Goal: Use online tool/utility

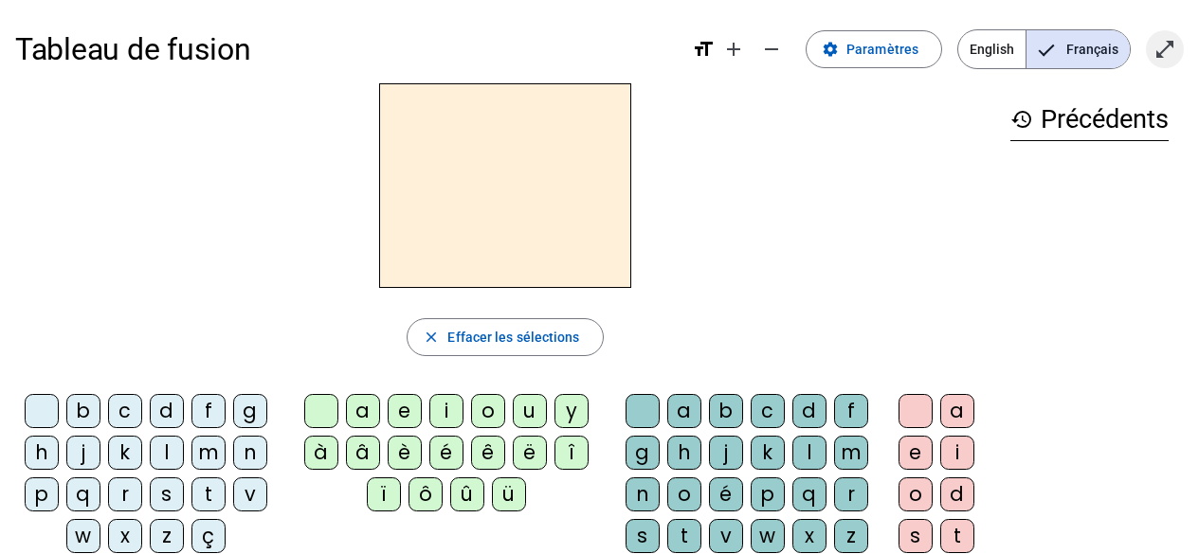
click at [1162, 45] on mat-icon "open_in_full" at bounding box center [1164, 49] width 23 height 23
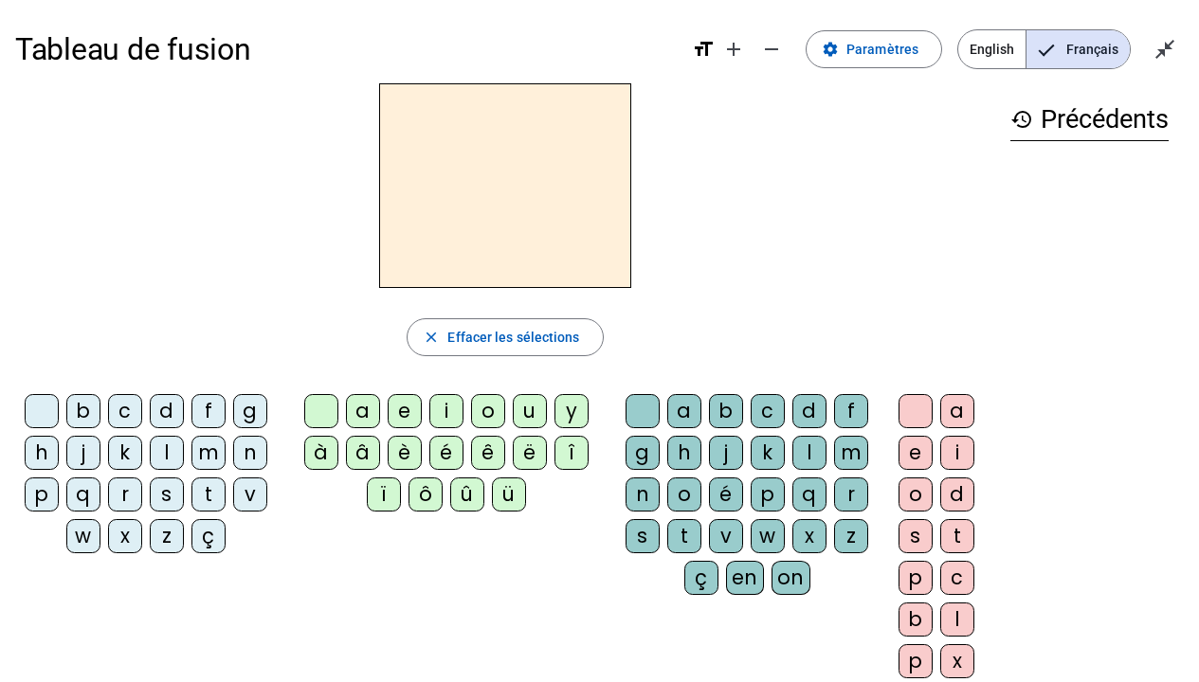
click at [165, 453] on div "l" at bounding box center [167, 453] width 34 height 34
click at [363, 412] on div "a" at bounding box center [363, 411] width 34 height 34
click at [408, 408] on div "e" at bounding box center [405, 411] width 34 height 34
click at [527, 404] on div "u" at bounding box center [530, 411] width 34 height 34
click at [208, 496] on div "t" at bounding box center [208, 495] width 34 height 34
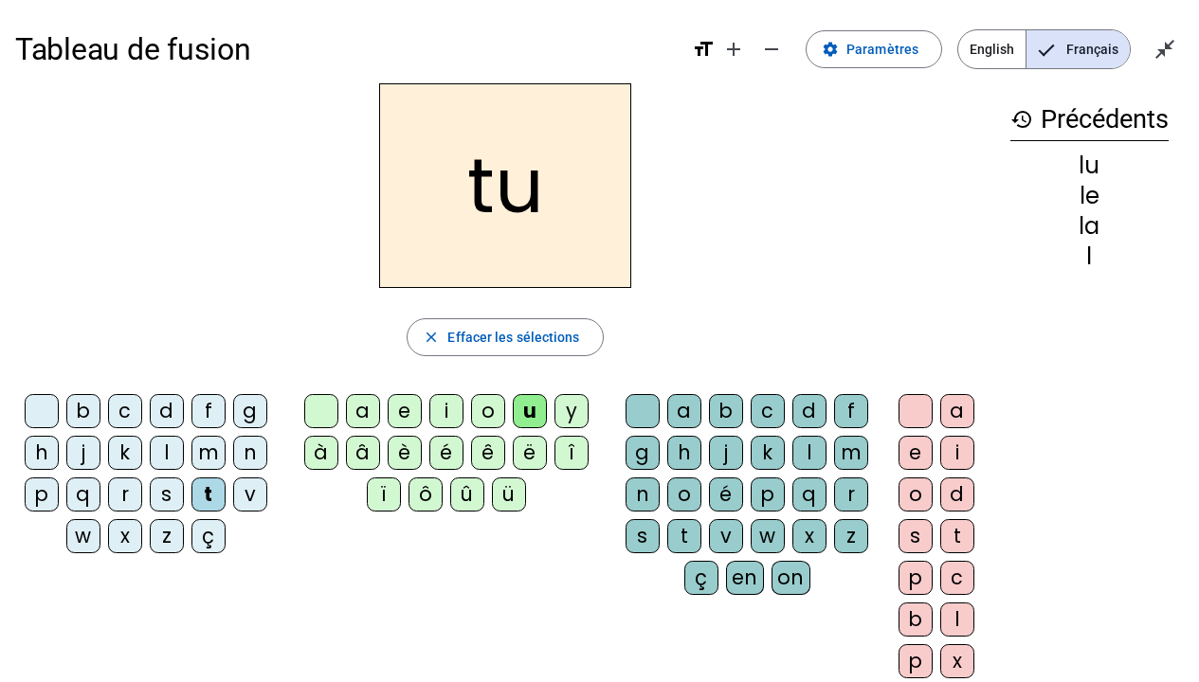
click at [404, 407] on div "e" at bounding box center [405, 411] width 34 height 34
click at [362, 410] on div "a" at bounding box center [363, 411] width 34 height 34
click at [205, 451] on div "m" at bounding box center [208, 453] width 34 height 34
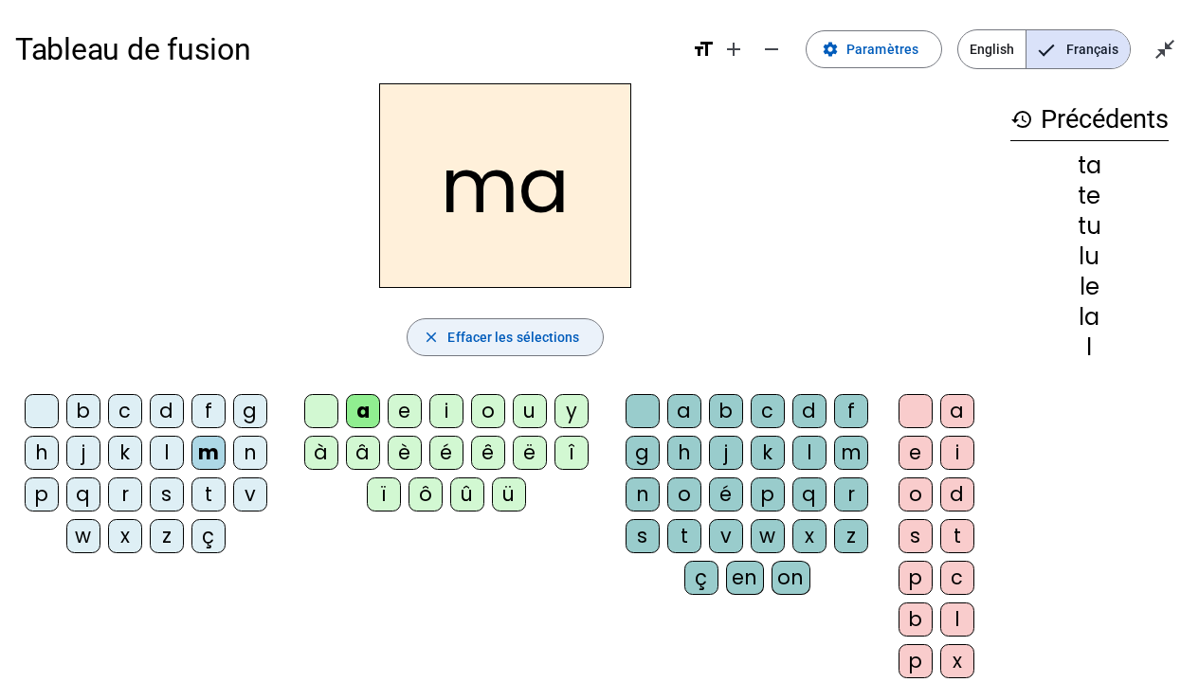
click at [517, 341] on span "Effacer les sélections" at bounding box center [513, 337] width 132 height 23
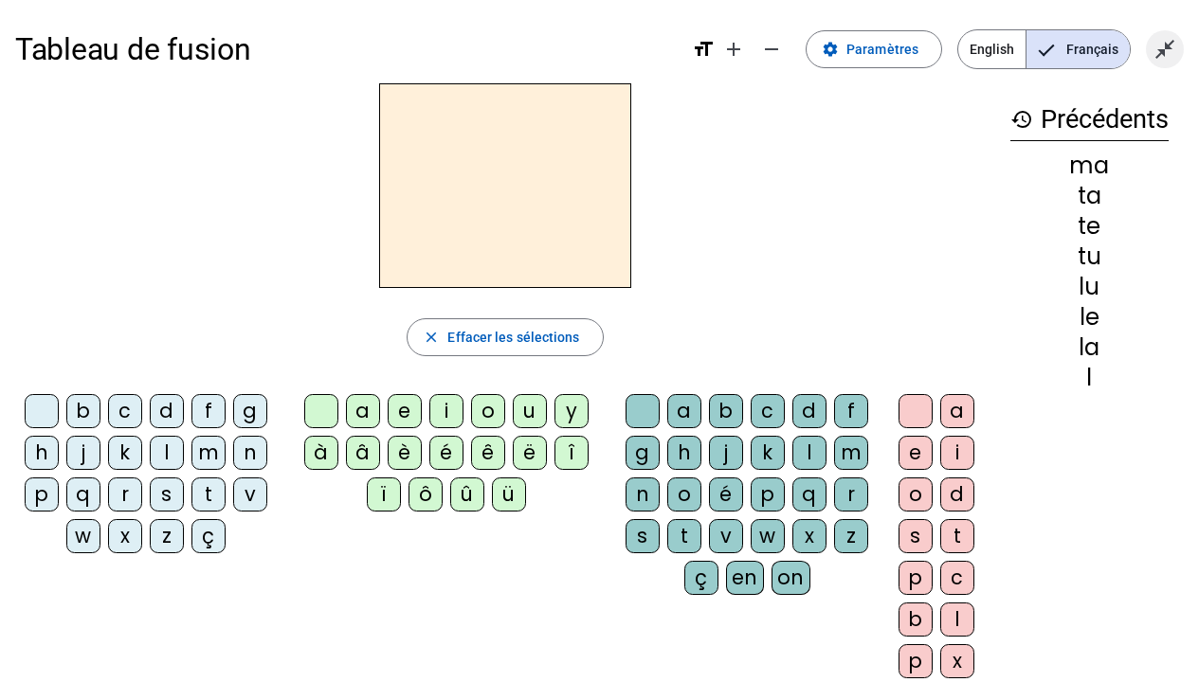
click at [1163, 59] on mat-icon "close_fullscreen" at bounding box center [1164, 49] width 23 height 23
